Goal: Information Seeking & Learning: Learn about a topic

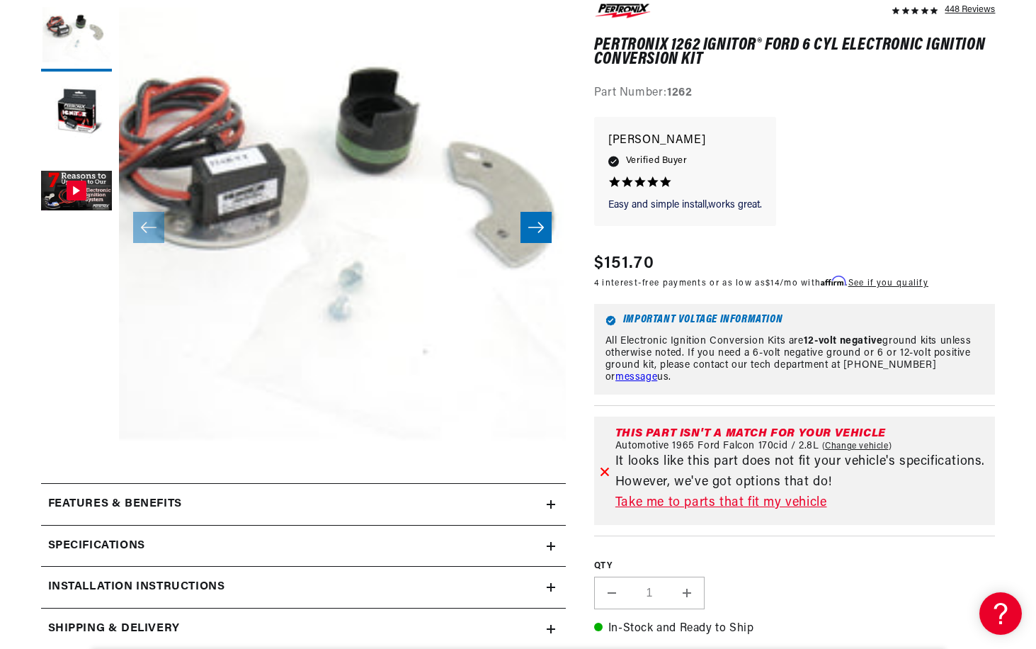
scroll to position [0, 429]
click at [659, 497] on link "Take me to parts that fit my vehicle" at bounding box center [803, 503] width 375 height 21
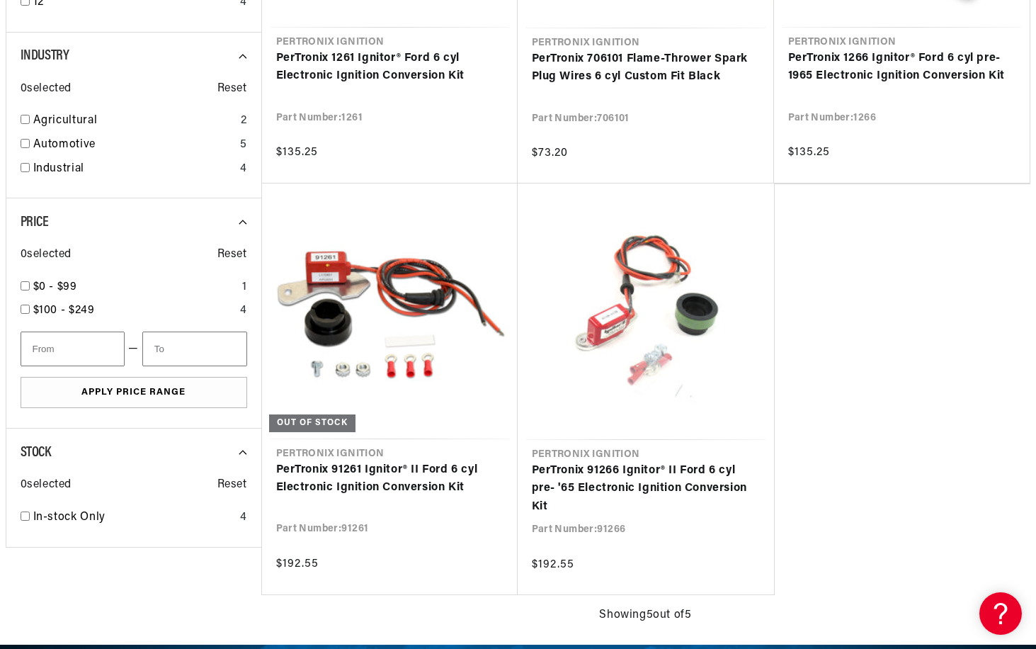
scroll to position [0, 429]
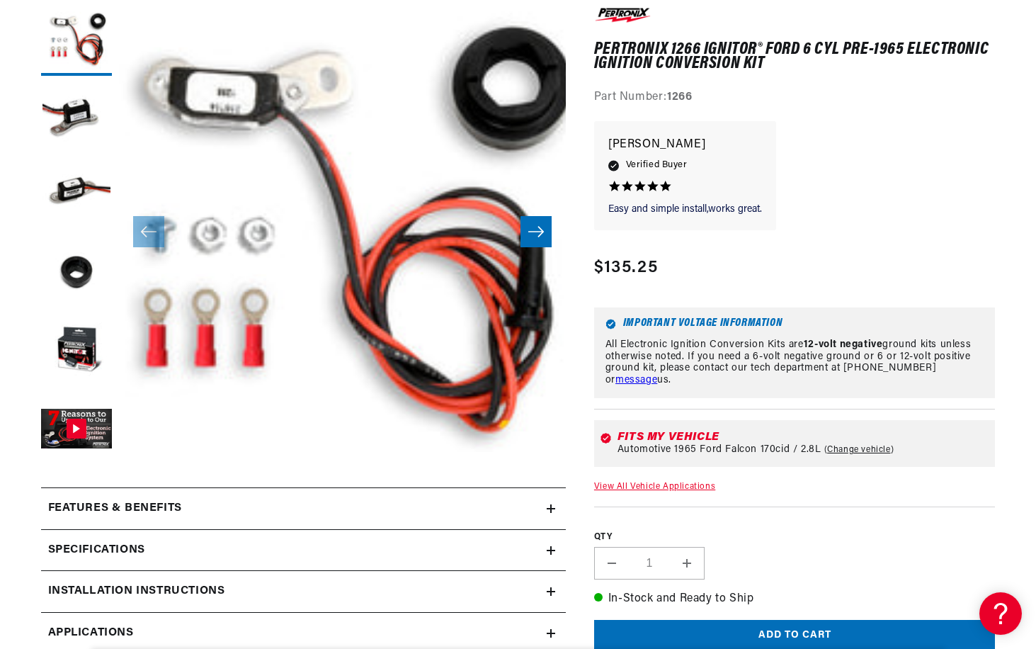
scroll to position [425, 0]
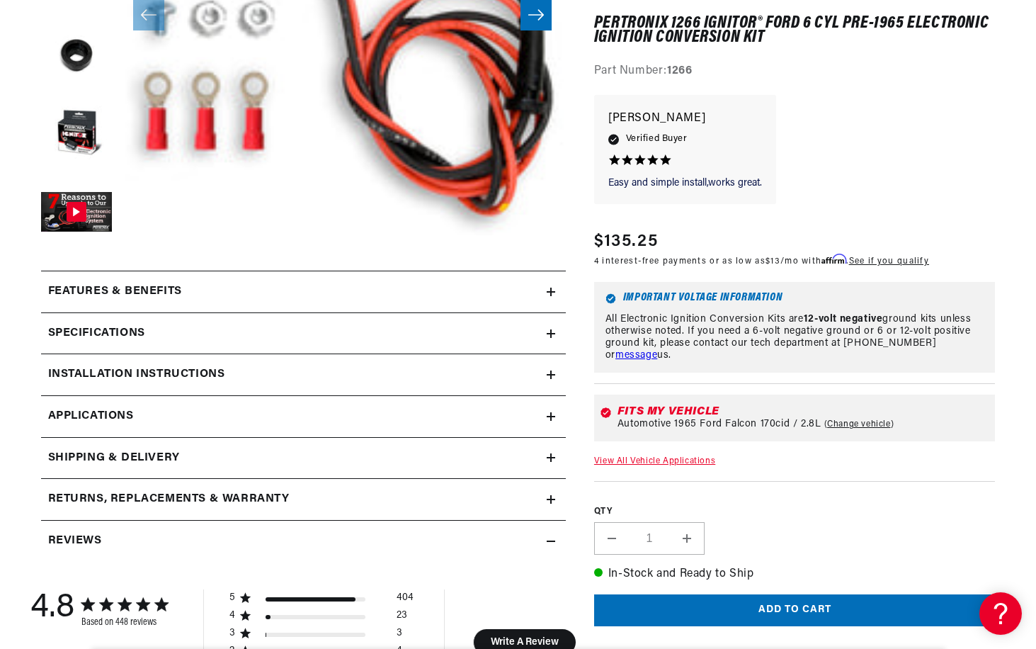
click at [327, 302] on summary "Features & Benefits" at bounding box center [303, 291] width 525 height 41
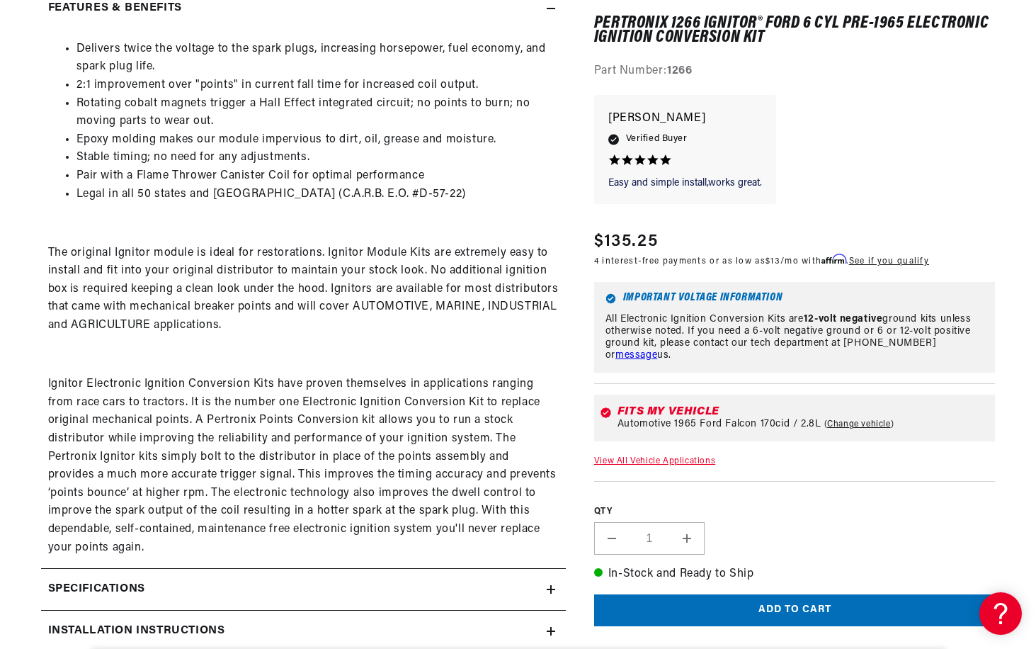
scroll to position [0, 429]
click at [52, 178] on ul "Delivers twice the voltage to the spark plugs, increasing horsepower, fuel econ…" at bounding box center [303, 121] width 511 height 163
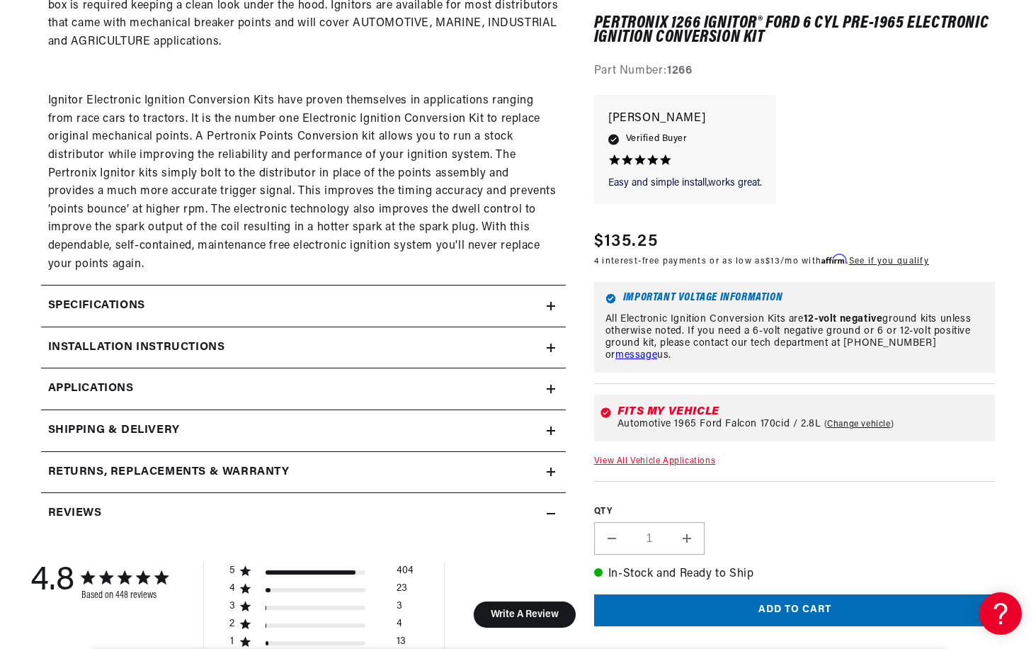
scroll to position [0, 0]
click at [190, 363] on summary "Installation instructions" at bounding box center [303, 347] width 525 height 41
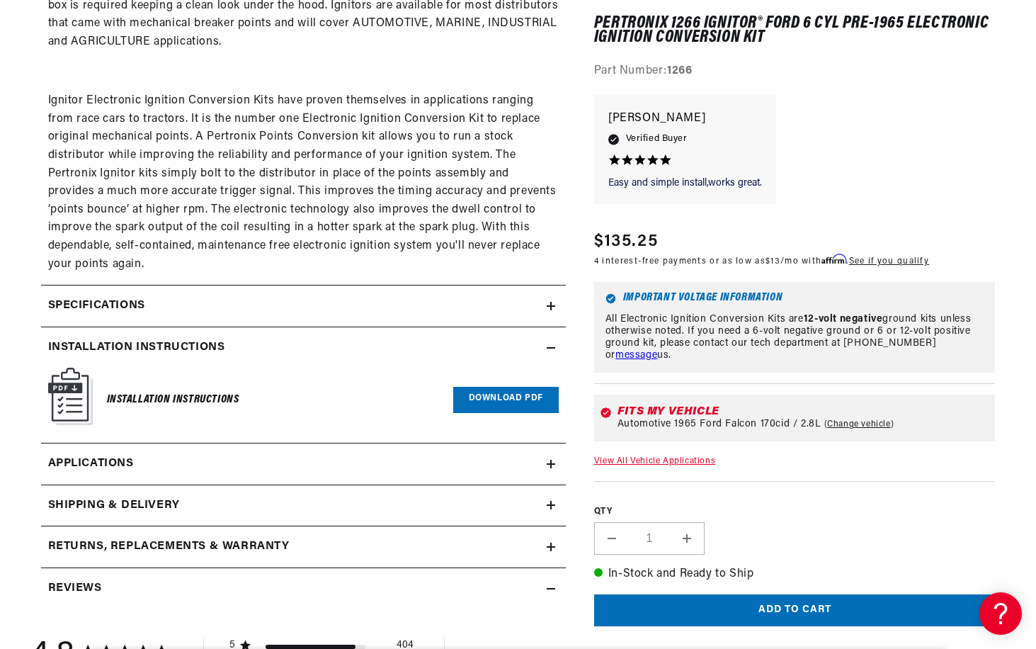
click at [492, 386] on div "Installation Instructions Download PDF" at bounding box center [303, 400] width 511 height 64
click at [494, 395] on link "Download PDF" at bounding box center [506, 400] width 106 height 26
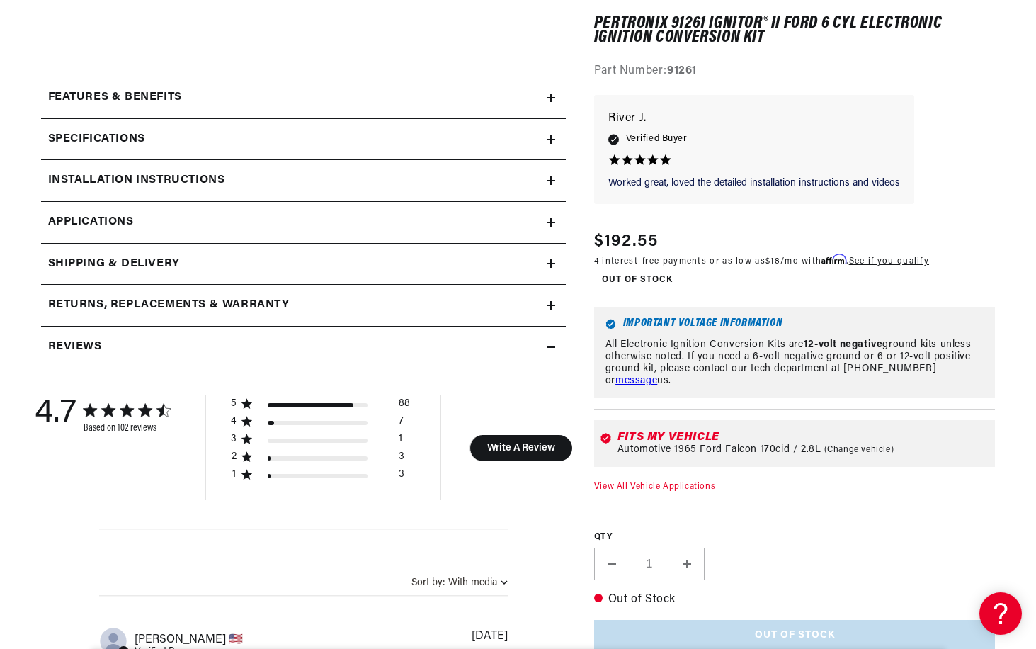
scroll to position [496, 0]
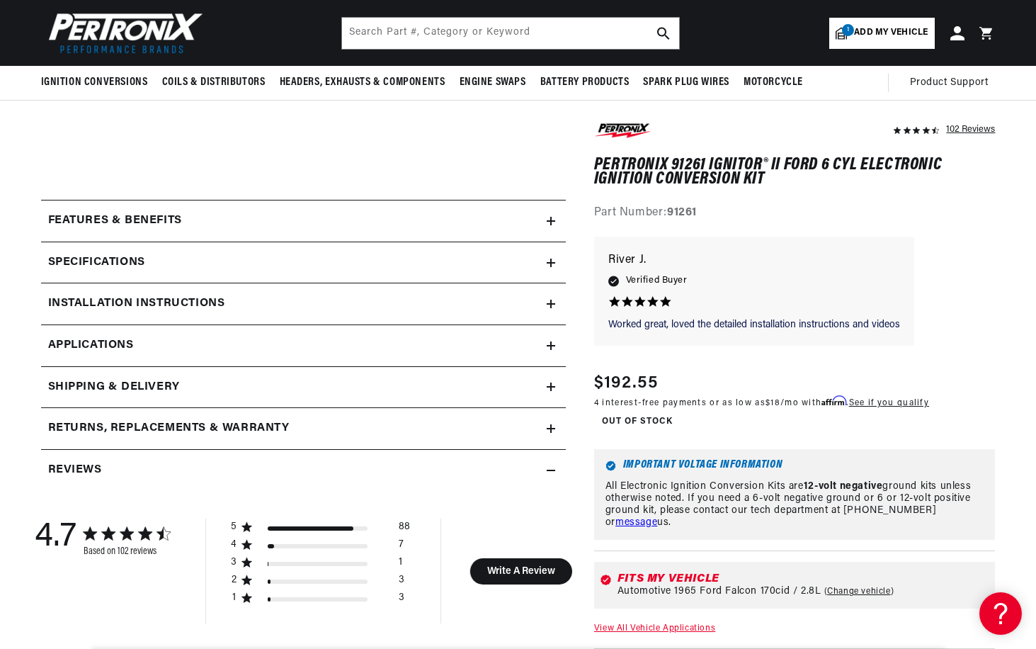
click at [162, 218] on h2 "Features & Benefits" at bounding box center [115, 221] width 134 height 18
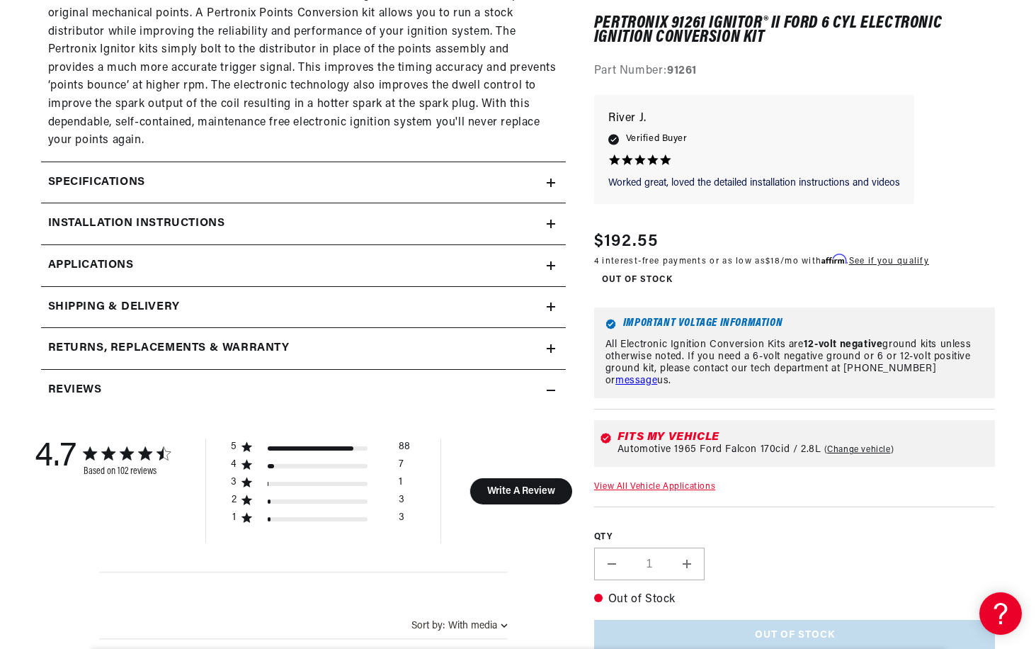
scroll to position [0, 0]
click at [175, 171] on summary "Specifications" at bounding box center [303, 182] width 525 height 41
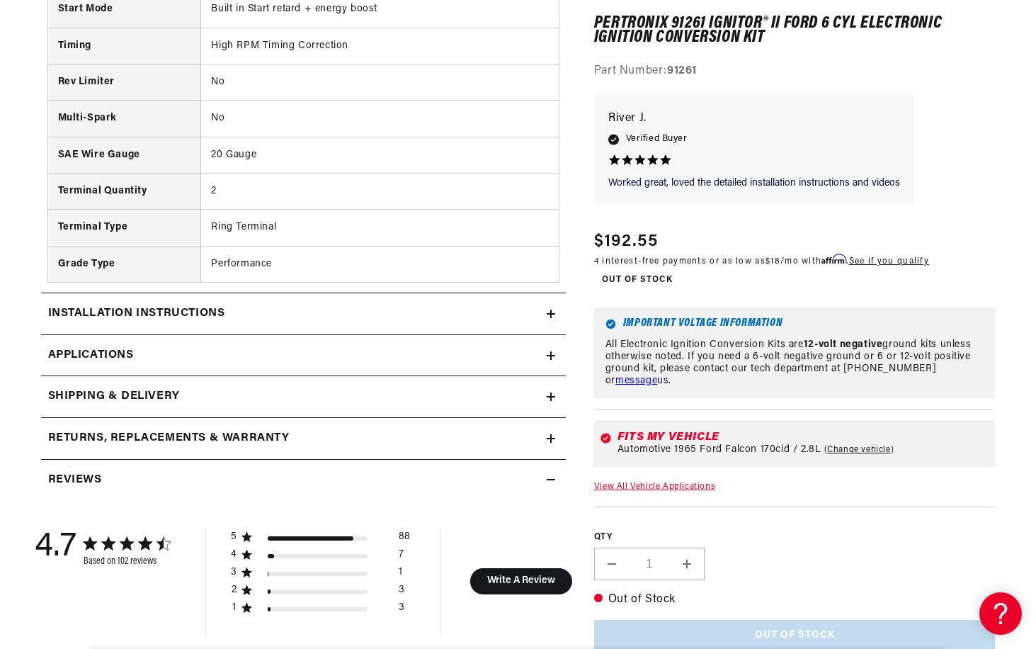
scroll to position [1629, 0]
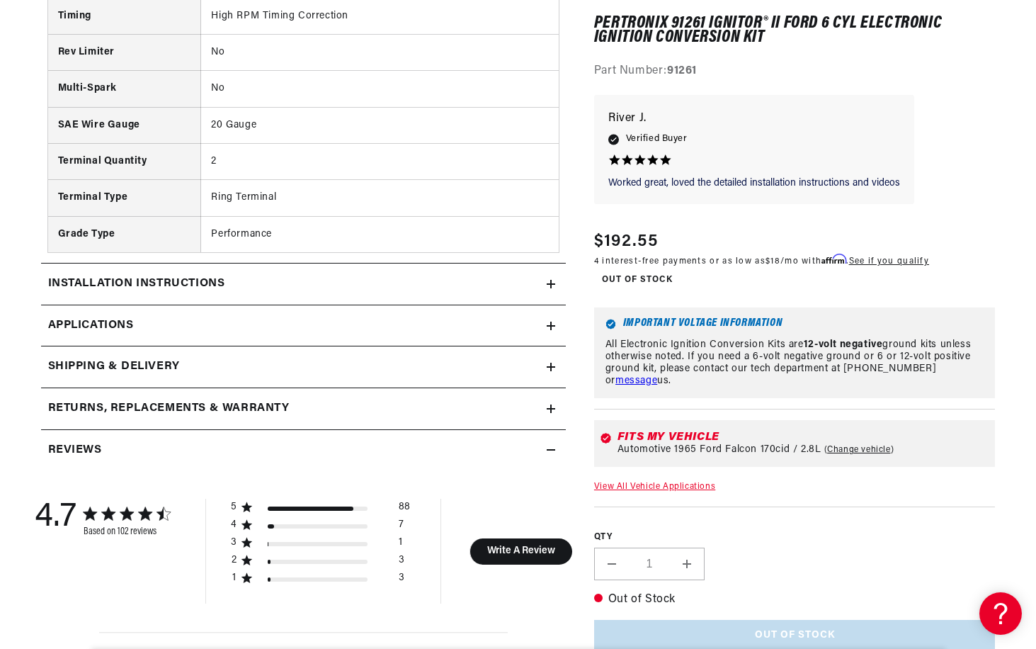
click at [159, 273] on summary "Installation instructions" at bounding box center [303, 283] width 525 height 41
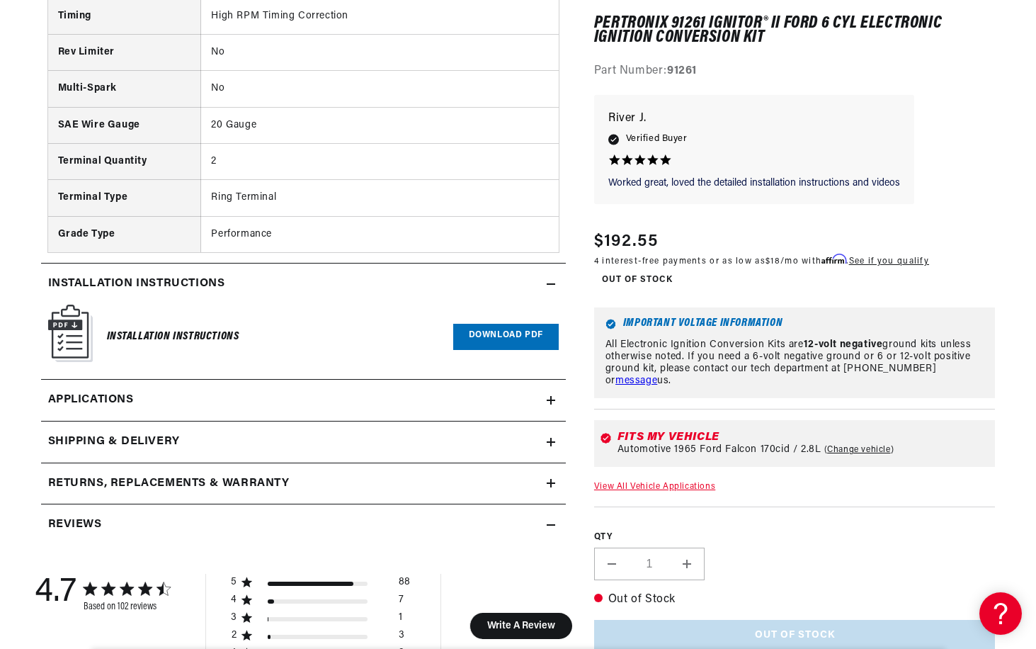
click at [511, 334] on link "Download PDF" at bounding box center [506, 337] width 106 height 26
